Goal: Information Seeking & Learning: Learn about a topic

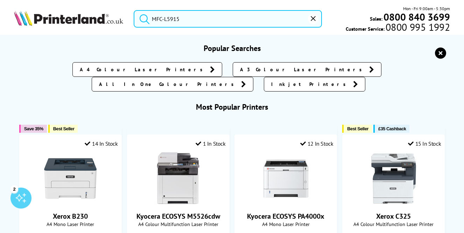
click at [196, 19] on input "MFC-L5915" at bounding box center [228, 18] width 188 height 17
click at [143, 17] on button "submit" at bounding box center [142, 17] width 17 height 15
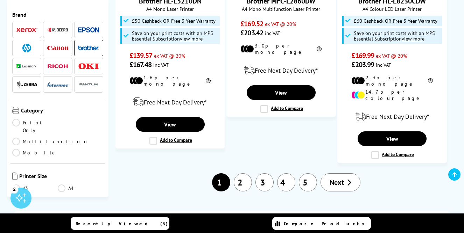
scroll to position [1107, 0]
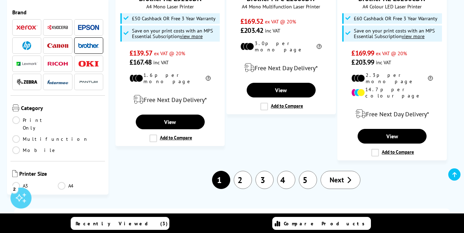
click at [243, 171] on link "2" at bounding box center [243, 180] width 18 height 18
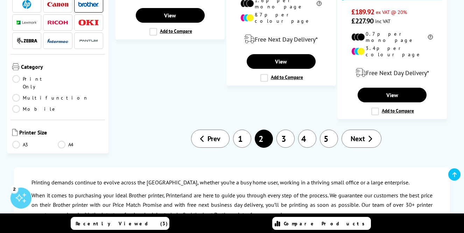
scroll to position [1136, 0]
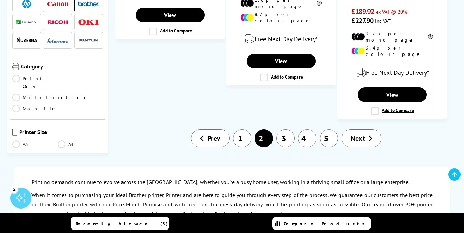
click at [282, 129] on link "3" at bounding box center [285, 138] width 18 height 18
